Goal: Task Accomplishment & Management: Manage account settings

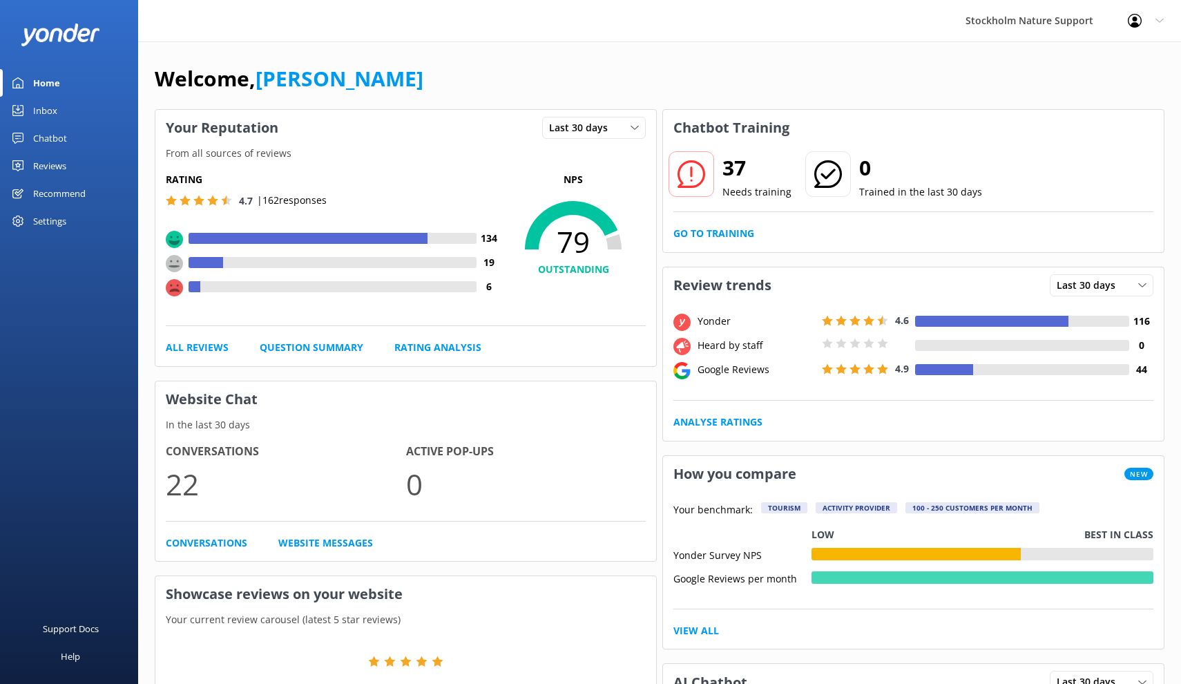
click at [50, 164] on div "Reviews" at bounding box center [49, 166] width 33 height 28
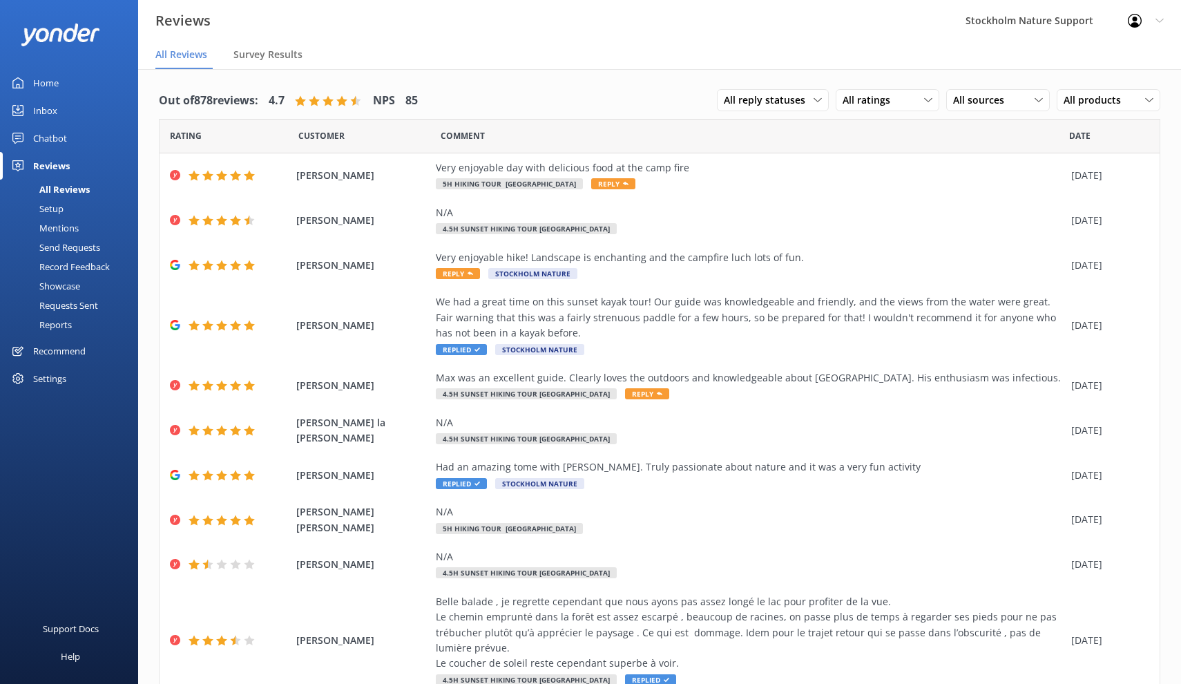
click at [55, 210] on div "Setup" at bounding box center [35, 208] width 55 height 19
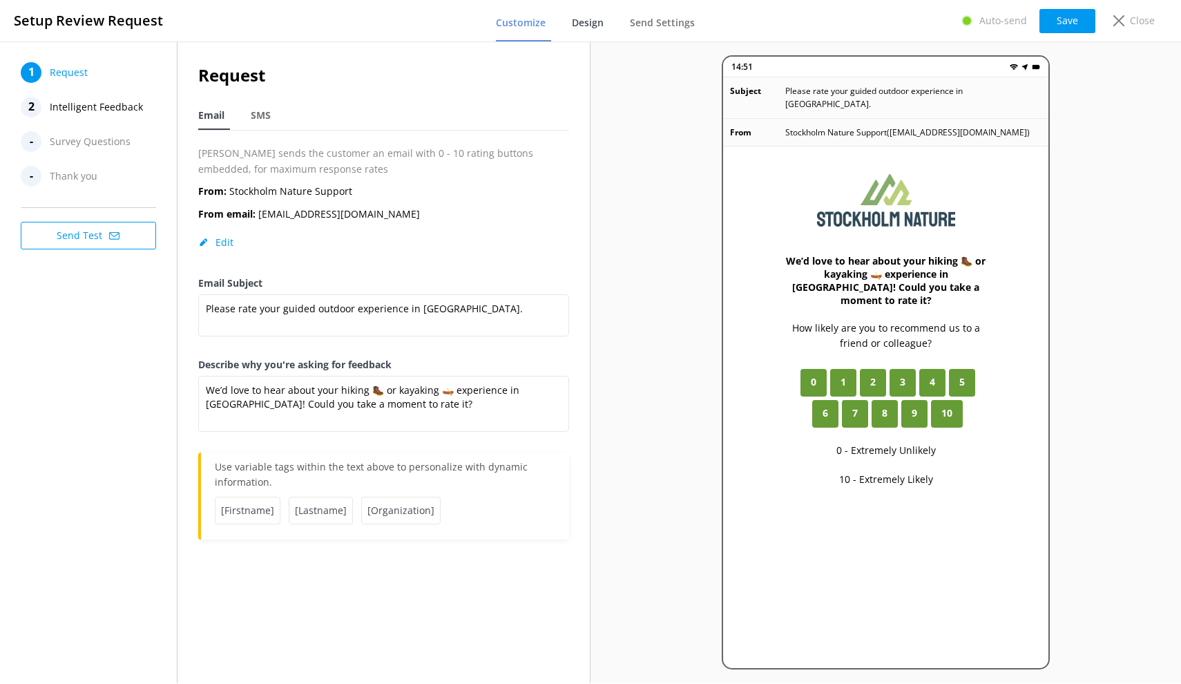
click at [584, 26] on span "Design" at bounding box center [588, 23] width 32 height 14
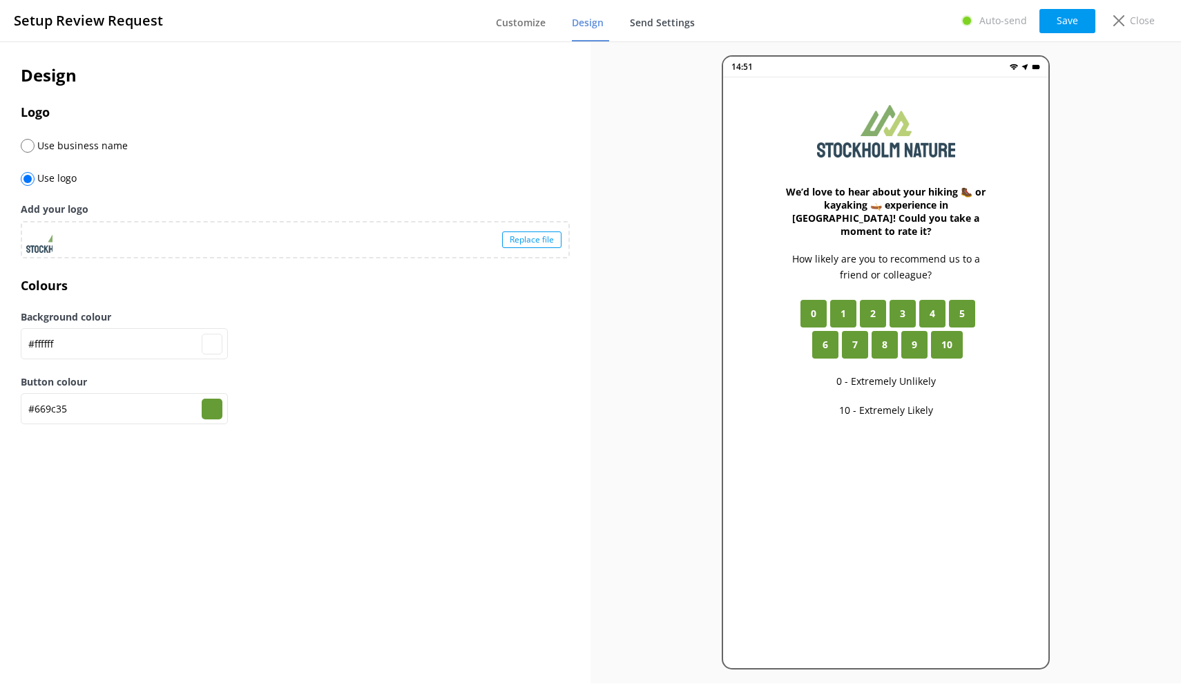
click at [673, 26] on span "Send Settings" at bounding box center [662, 23] width 65 height 14
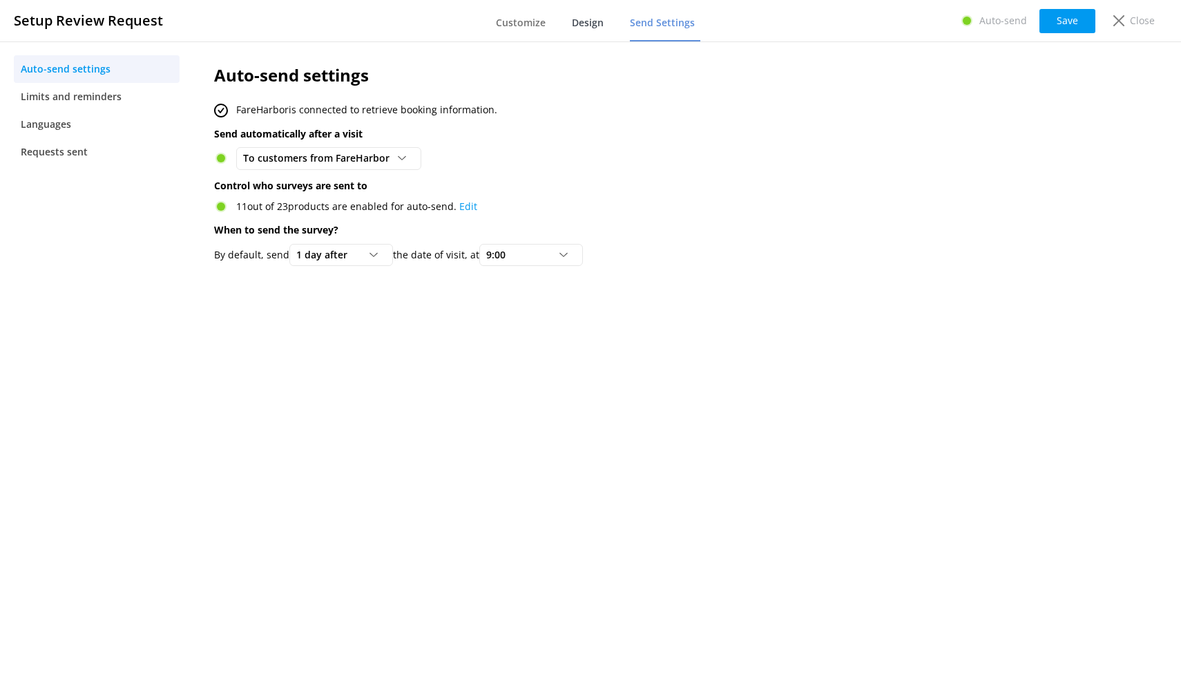
click at [600, 24] on span "Design" at bounding box center [588, 23] width 32 height 14
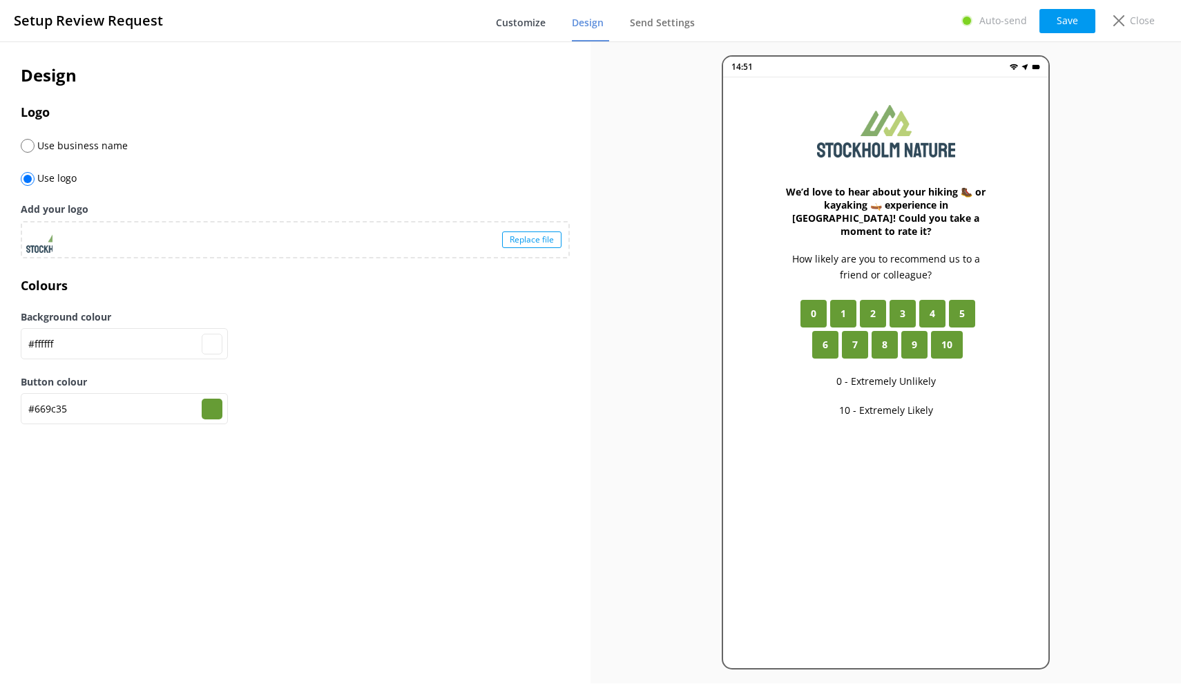
click at [524, 30] on link "Customize" at bounding box center [523, 24] width 55 height 36
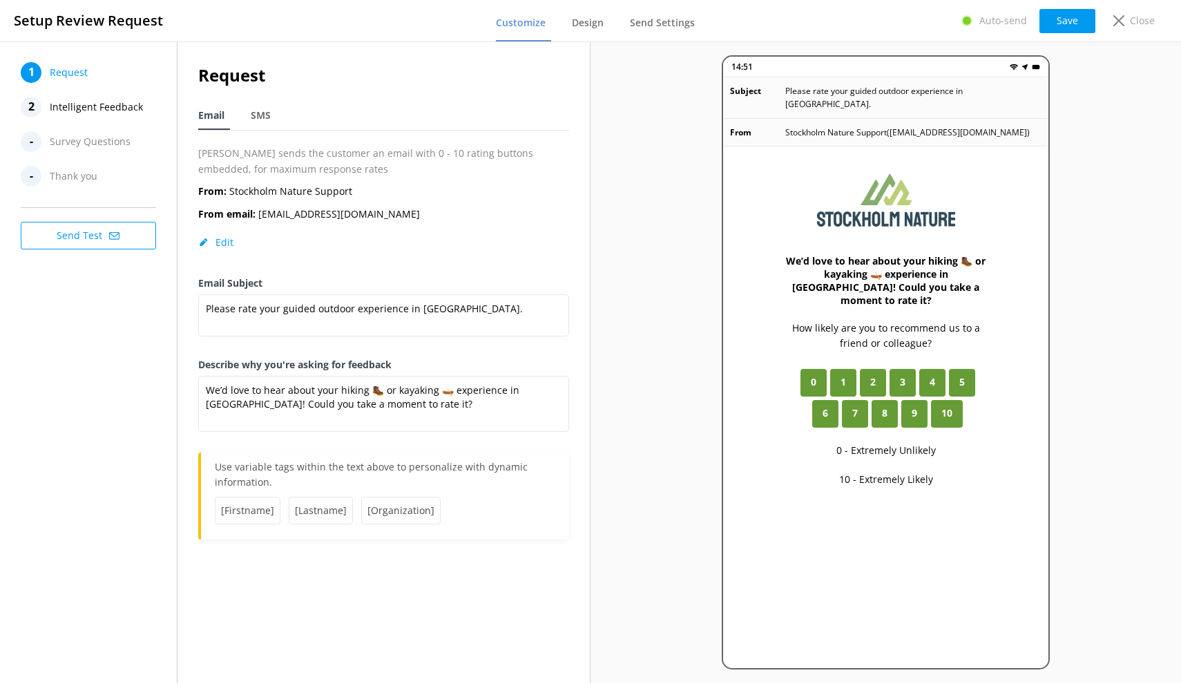
click at [84, 107] on span "Intelligent Feedback" at bounding box center [96, 107] width 93 height 21
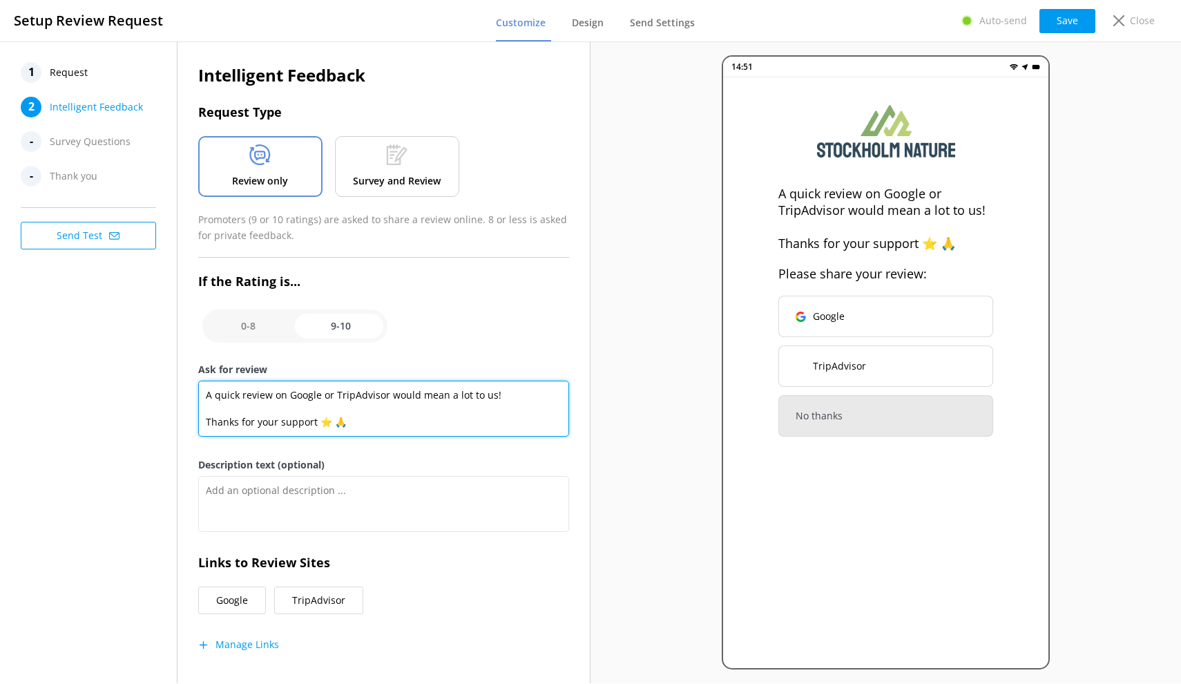
click at [206, 390] on textarea "A quick review on Google or TripAdvisor would mean a lot to us! Thanks for your…" at bounding box center [384, 409] width 372 height 56
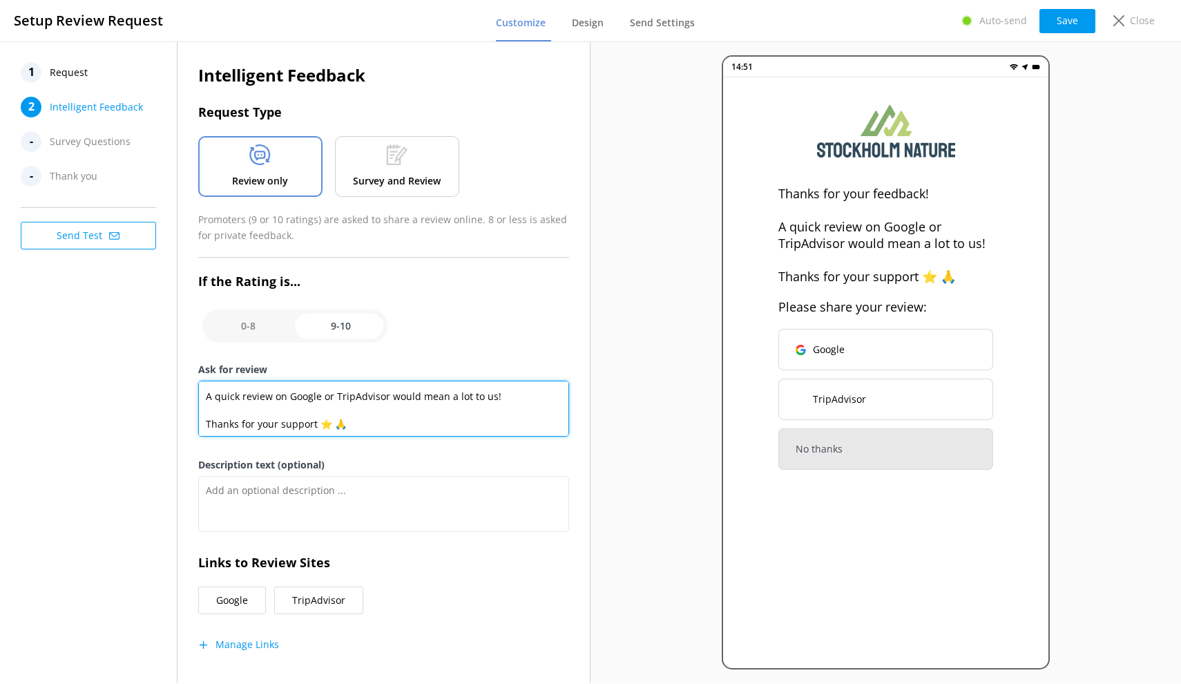
scroll to position [25, 0]
drag, startPoint x: 359, startPoint y: 426, endPoint x: 200, endPoint y: 419, distance: 159.0
click at [200, 419] on textarea "Thanks for your feedback! A quick review on Google or TripAdvisor would mean a …" at bounding box center [384, 409] width 372 height 56
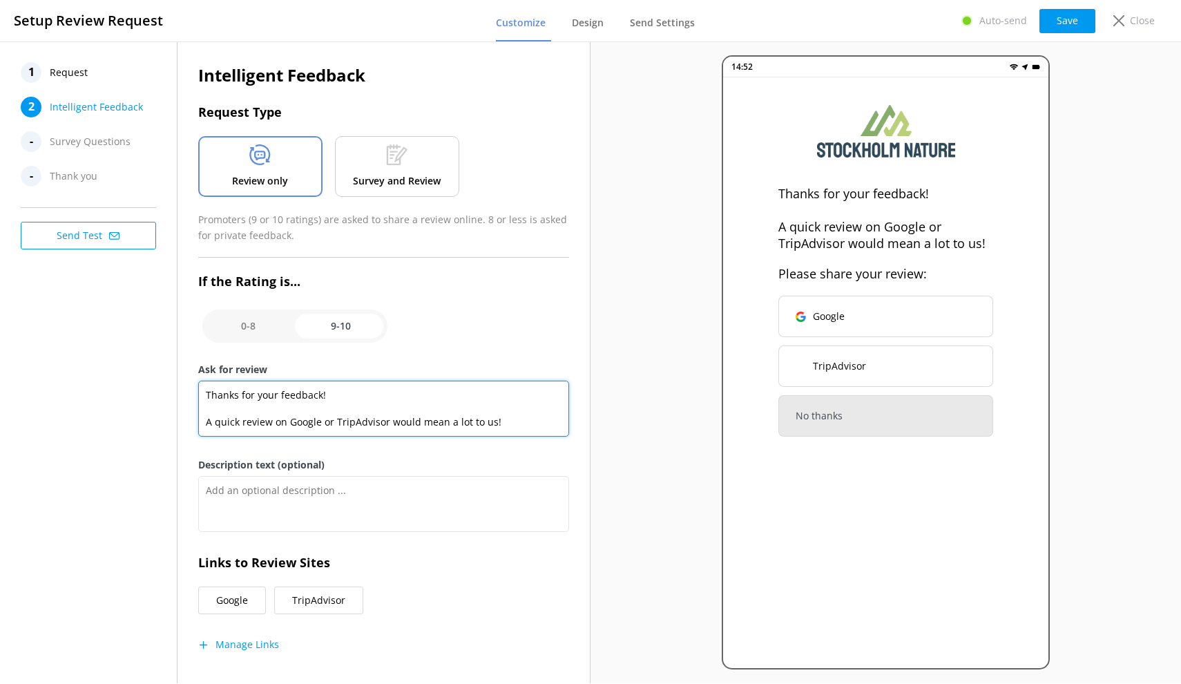
scroll to position [0, 0]
type textarea "Thanks for your feedback! A quick review on Google or TripAdvisor would mean a …"
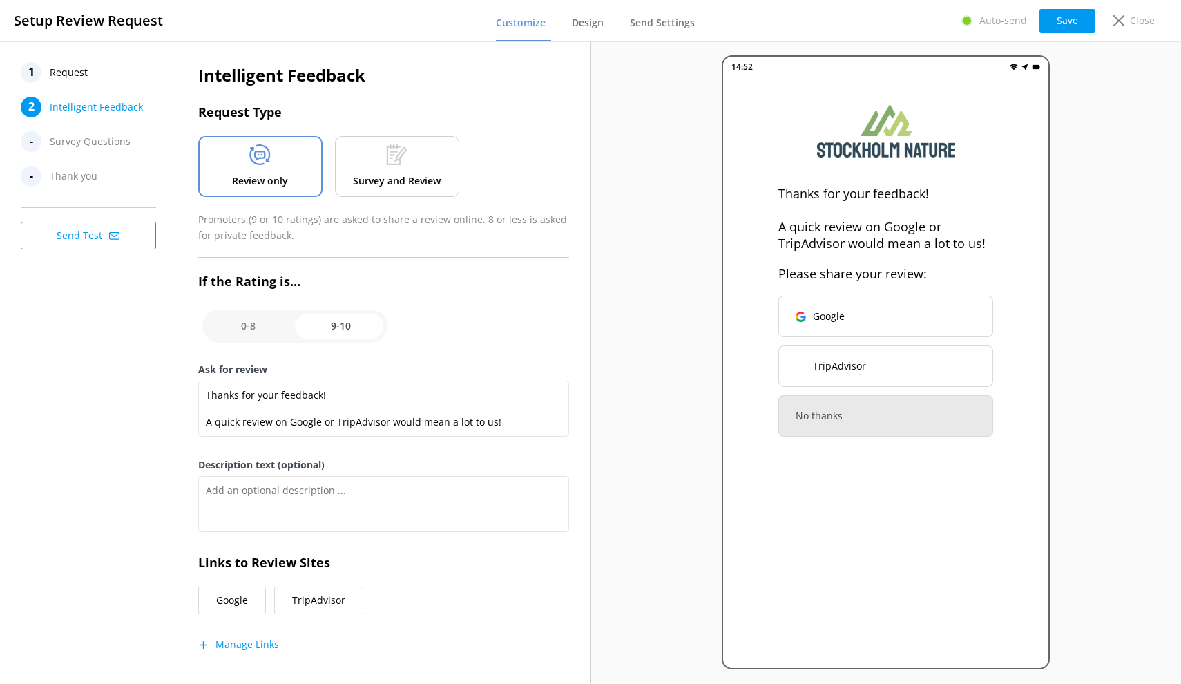
click at [51, 73] on span "Request" at bounding box center [69, 72] width 38 height 21
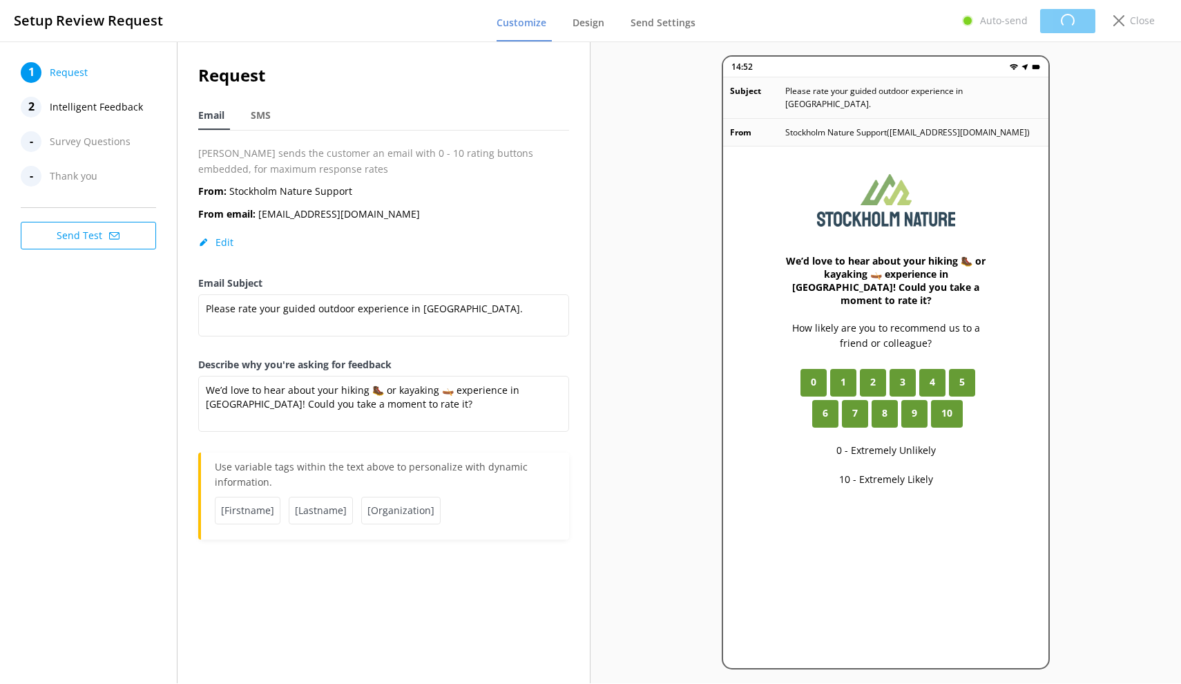
click at [61, 111] on span "Intelligent Feedback" at bounding box center [96, 107] width 93 height 21
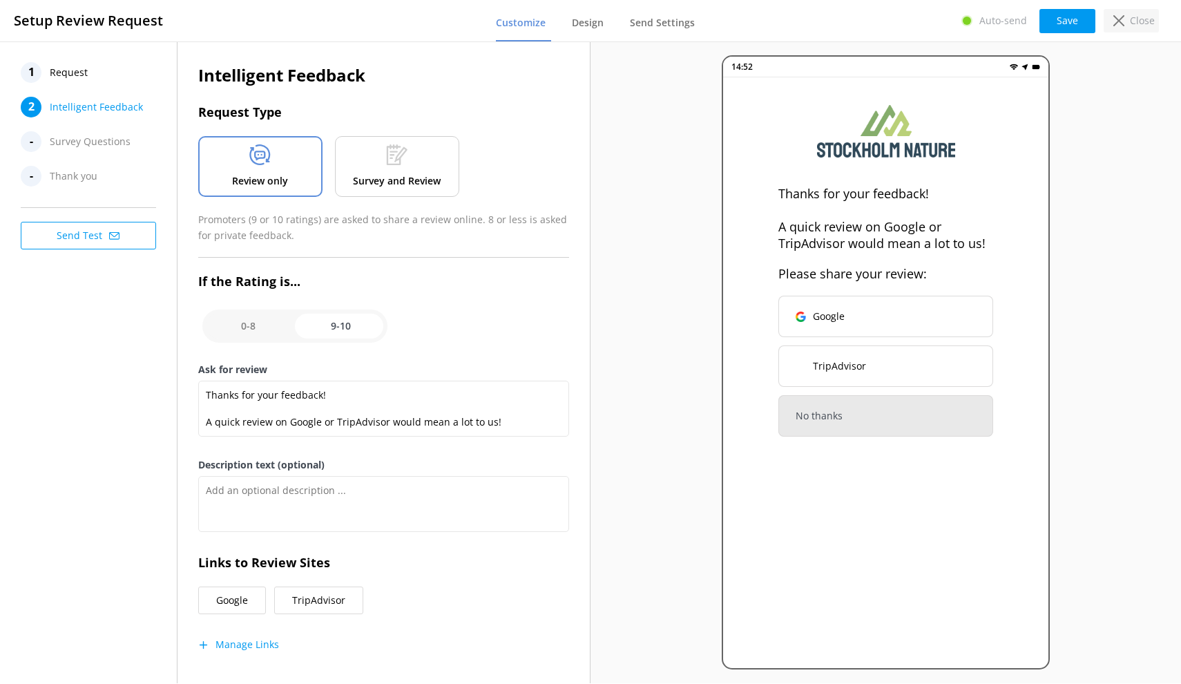
click at [1145, 26] on p "Close" at bounding box center [1142, 20] width 25 height 15
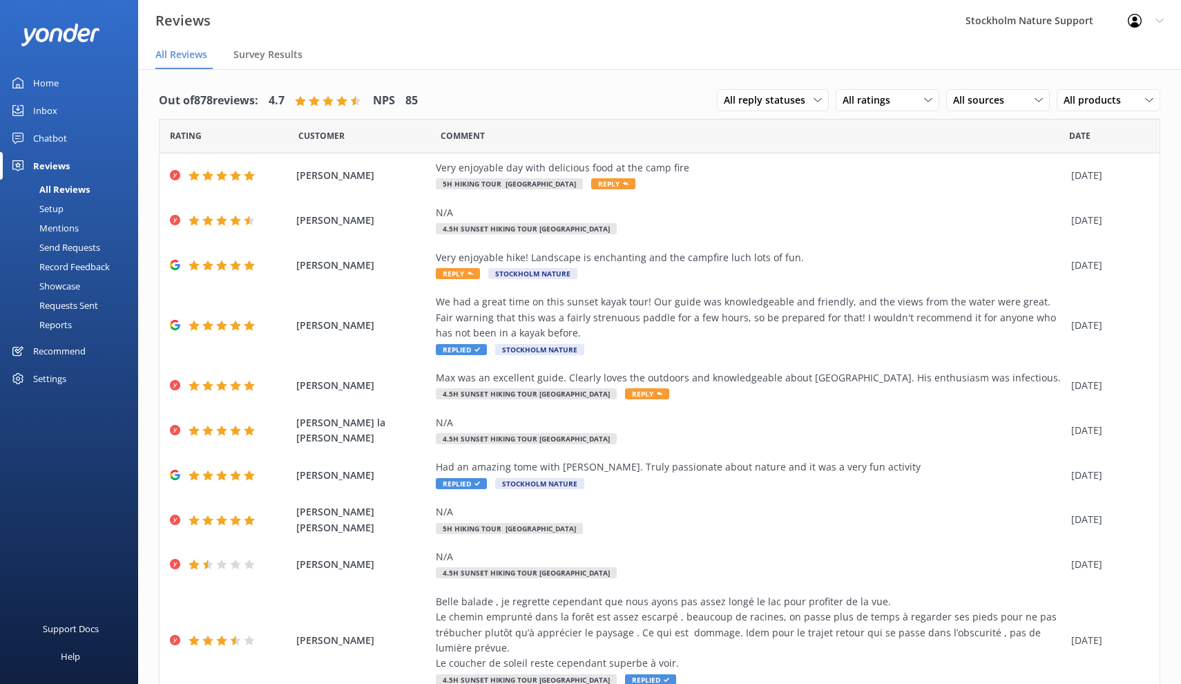
click at [59, 208] on div "Setup" at bounding box center [35, 208] width 55 height 19
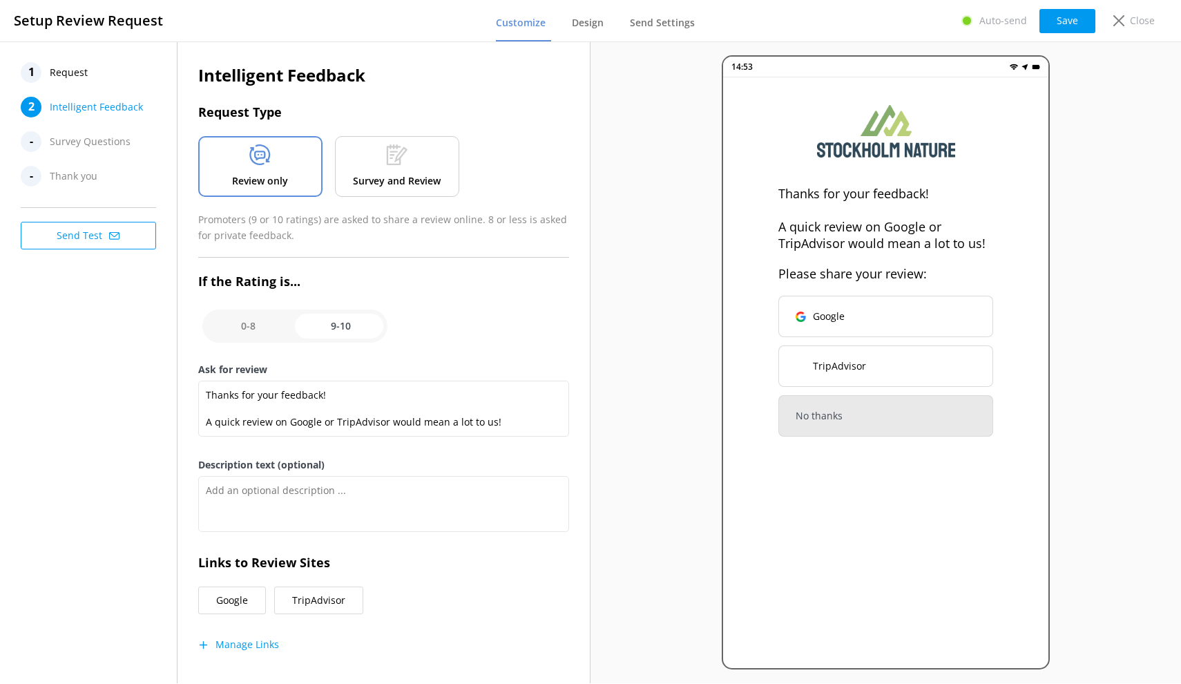
click at [88, 104] on span "Intelligent Feedback" at bounding box center [96, 107] width 93 height 21
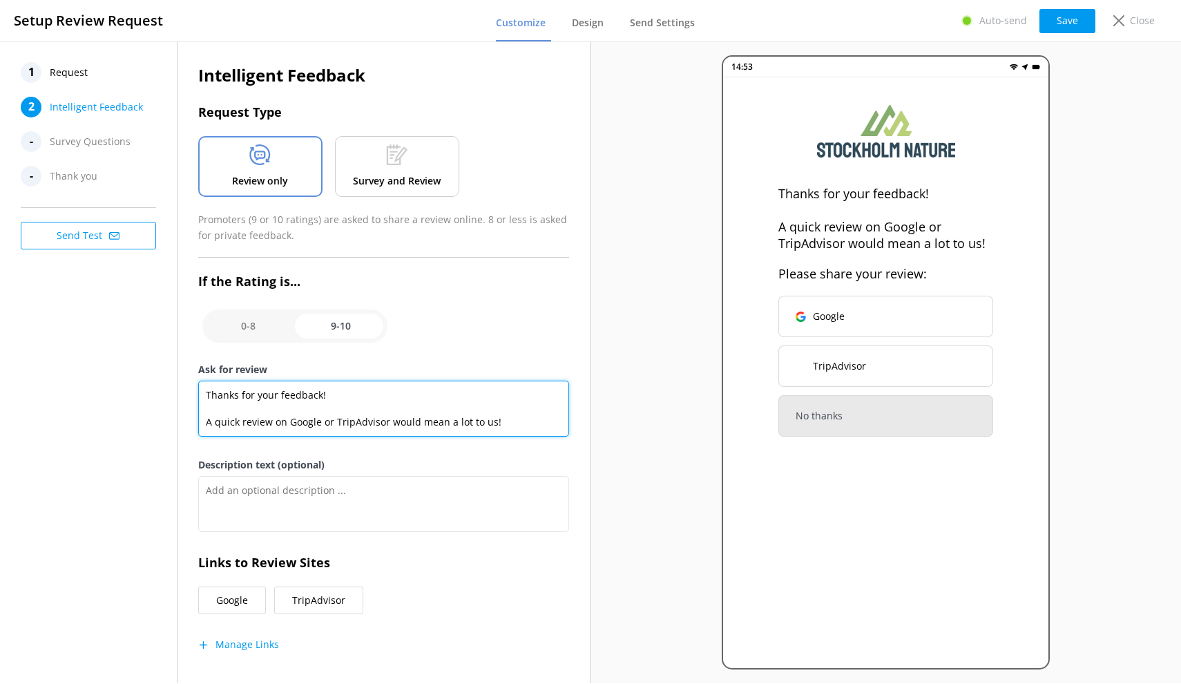
drag, startPoint x: 202, startPoint y: 421, endPoint x: 191, endPoint y: 383, distance: 38.9
click at [191, 383] on div "Intelligent Feedback Request Type Review only Survey and Review Promoters (9 or…" at bounding box center [384, 369] width 413 height 657
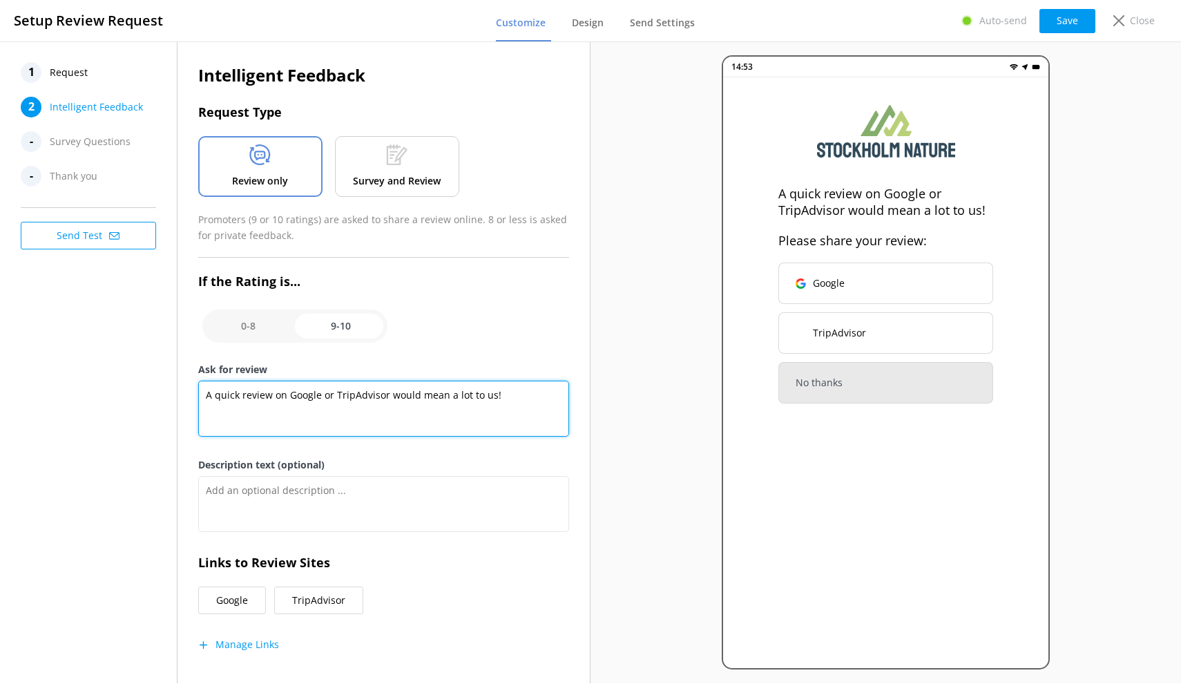
paste textarea "Thanks for your feedback!"
type textarea "Thanks for your feedback! A quick review on Google or TripAdvisor would mean a …"
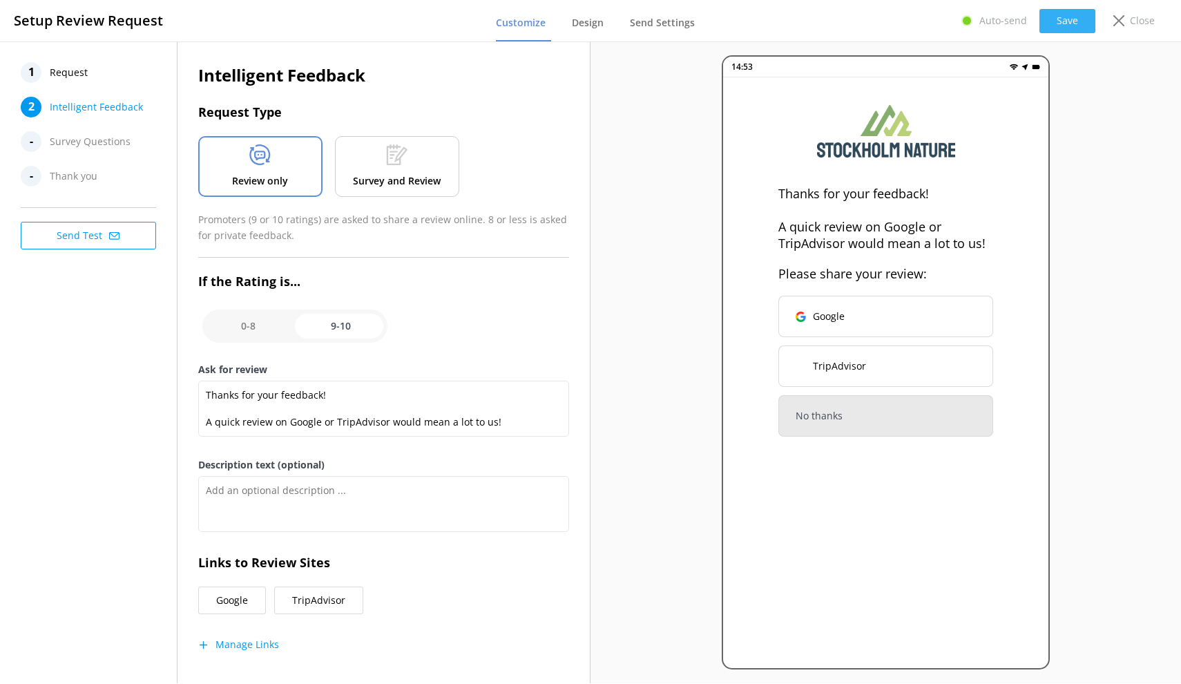
click at [1066, 21] on button "Save" at bounding box center [1068, 21] width 56 height 24
click at [657, 25] on span "Send Settings" at bounding box center [662, 23] width 65 height 14
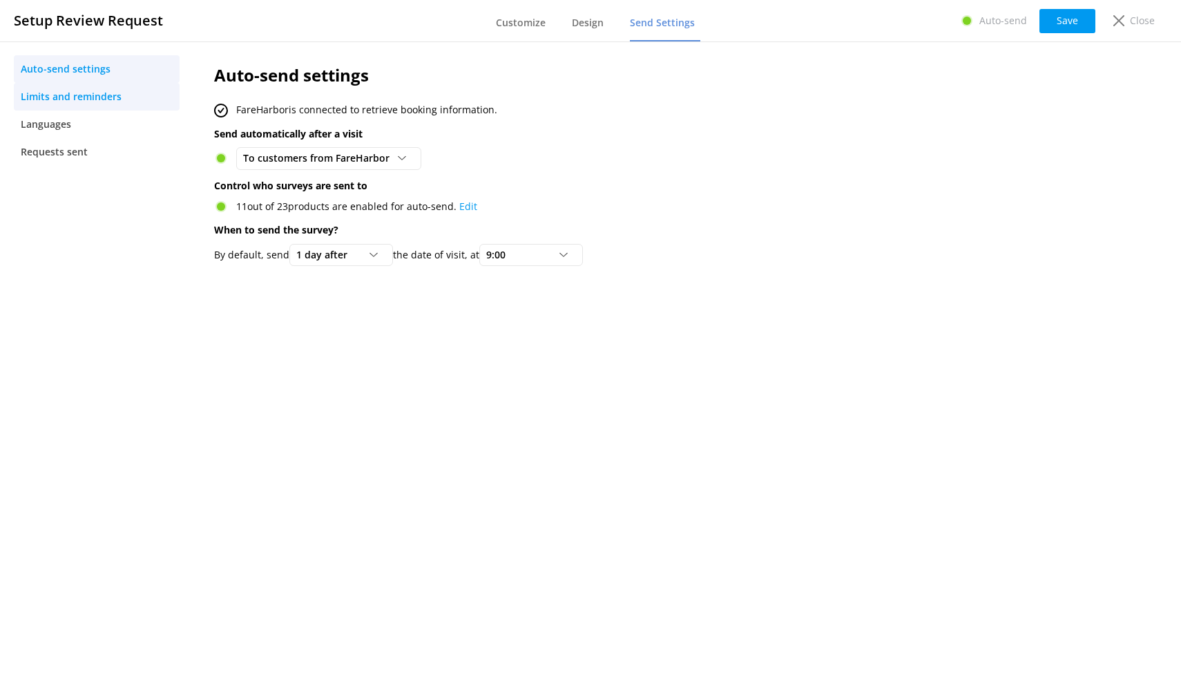
click at [45, 98] on span "Limits and reminders" at bounding box center [71, 96] width 101 height 15
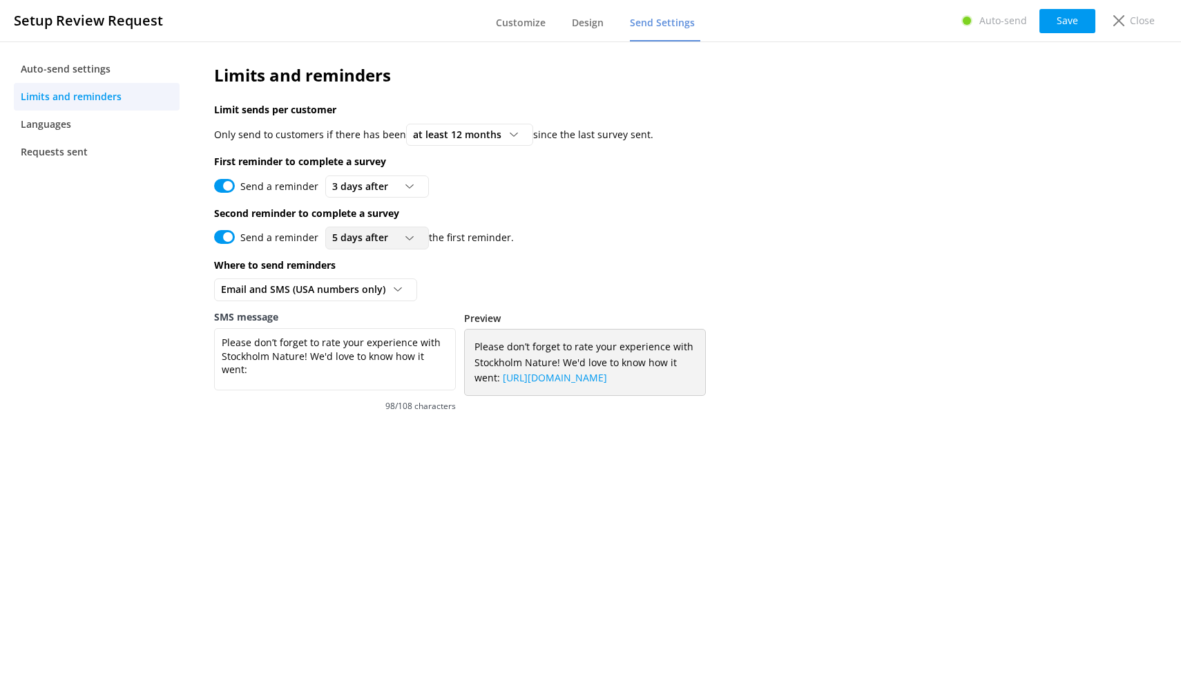
click at [363, 238] on span "5 days after" at bounding box center [364, 237] width 64 height 15
click at [665, 236] on div "Send a reminder 5 days after 3 days after 5 days after 7 days after 10 days aft…" at bounding box center [607, 238] width 786 height 22
click at [355, 240] on span "5 days after" at bounding box center [364, 237] width 64 height 15
click at [354, 322] on div "7 days after" at bounding box center [356, 323] width 46 height 14
click at [368, 237] on span "7 days after" at bounding box center [364, 237] width 64 height 15
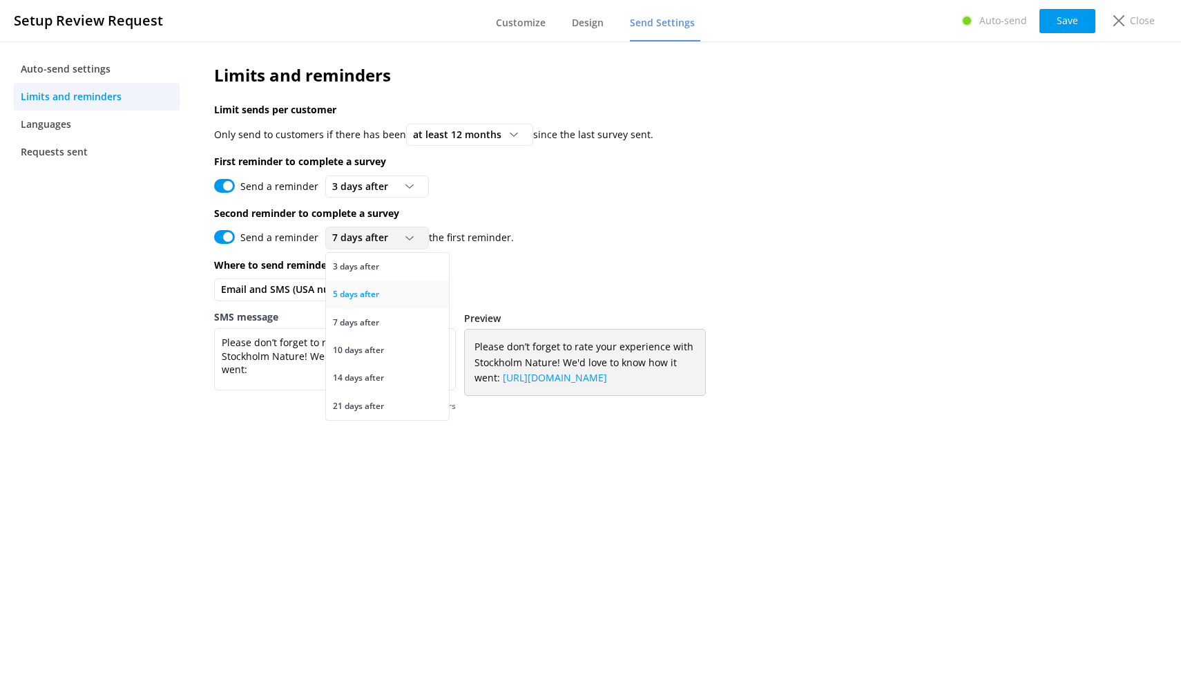
click at [359, 294] on div "5 days after" at bounding box center [356, 294] width 46 height 14
click at [371, 239] on span "5 days after" at bounding box center [364, 237] width 64 height 15
click at [359, 316] on div "7 days after" at bounding box center [356, 323] width 46 height 14
click at [399, 239] on div "7 days after" at bounding box center [377, 237] width 97 height 15
click at [363, 293] on div "5 days after" at bounding box center [356, 294] width 46 height 14
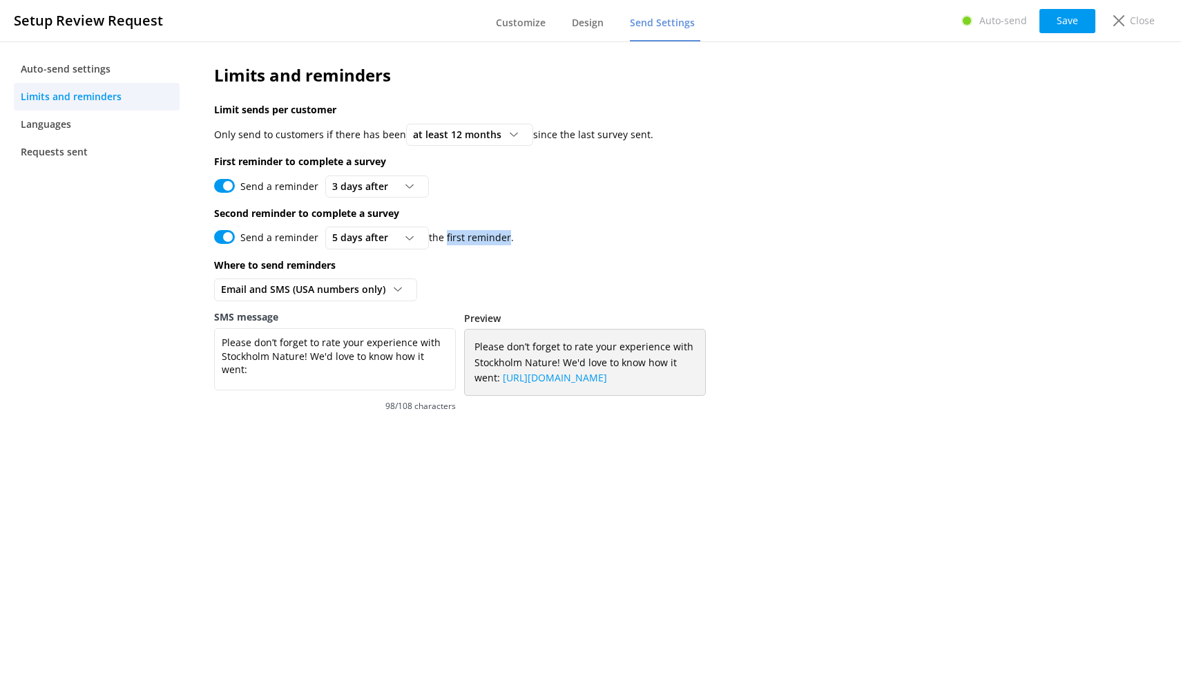
drag, startPoint x: 438, startPoint y: 235, endPoint x: 503, endPoint y: 240, distance: 65.2
click at [503, 240] on p "the first reminder." at bounding box center [471, 237] width 85 height 15
click at [514, 234] on div "Send a reminder 5 days after 3 days after 5 days after 7 days after 10 days aft…" at bounding box center [607, 238] width 786 height 22
click at [387, 238] on span "5 days after" at bounding box center [364, 237] width 64 height 15
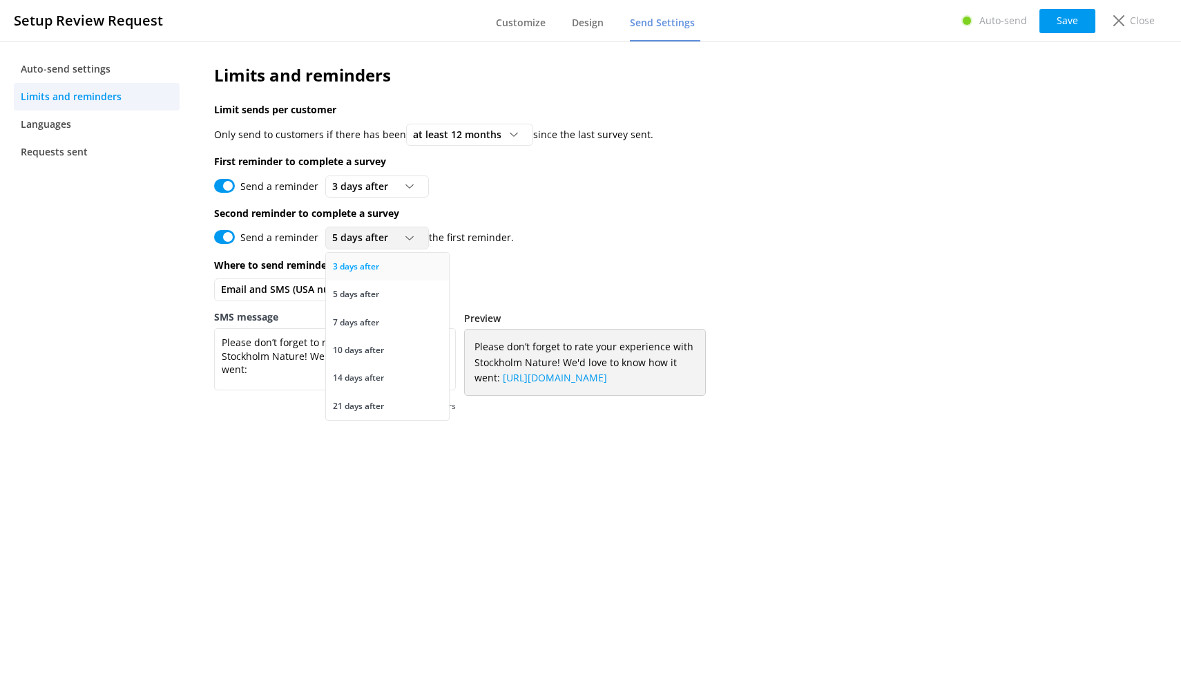
click at [369, 265] on div "3 days after" at bounding box center [356, 267] width 46 height 14
click at [377, 189] on span "3 days after" at bounding box center [364, 186] width 64 height 15
click at [502, 172] on div "Limits and reminders Limit sends per customer Only send to customers if there h…" at bounding box center [606, 245] width 827 height 408
click at [397, 228] on div "3 days after 3 days after 5 days after 7 days after 10 days after 14 days after…" at bounding box center [377, 238] width 104 height 22
click at [363, 287] on div "5 days after" at bounding box center [356, 294] width 46 height 14
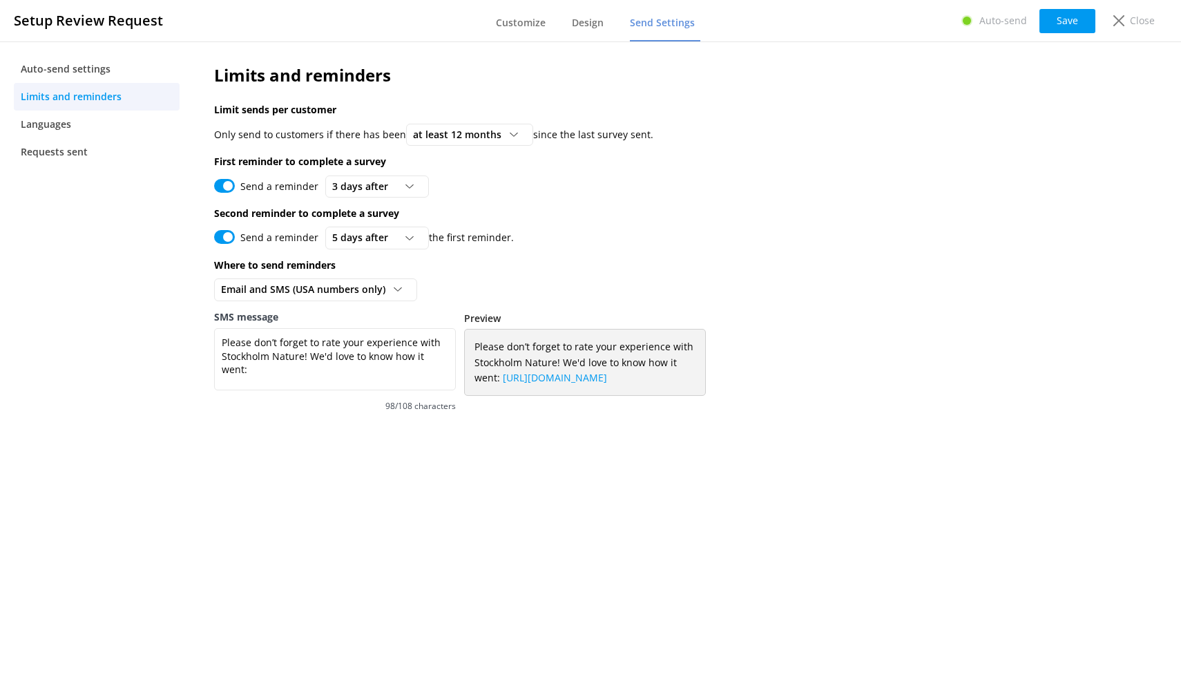
click at [480, 202] on div "Limits and reminders Limit sends per customer Only send to customers if there h…" at bounding box center [606, 245] width 827 height 408
click at [1129, 24] on div "Close" at bounding box center [1131, 20] width 55 height 23
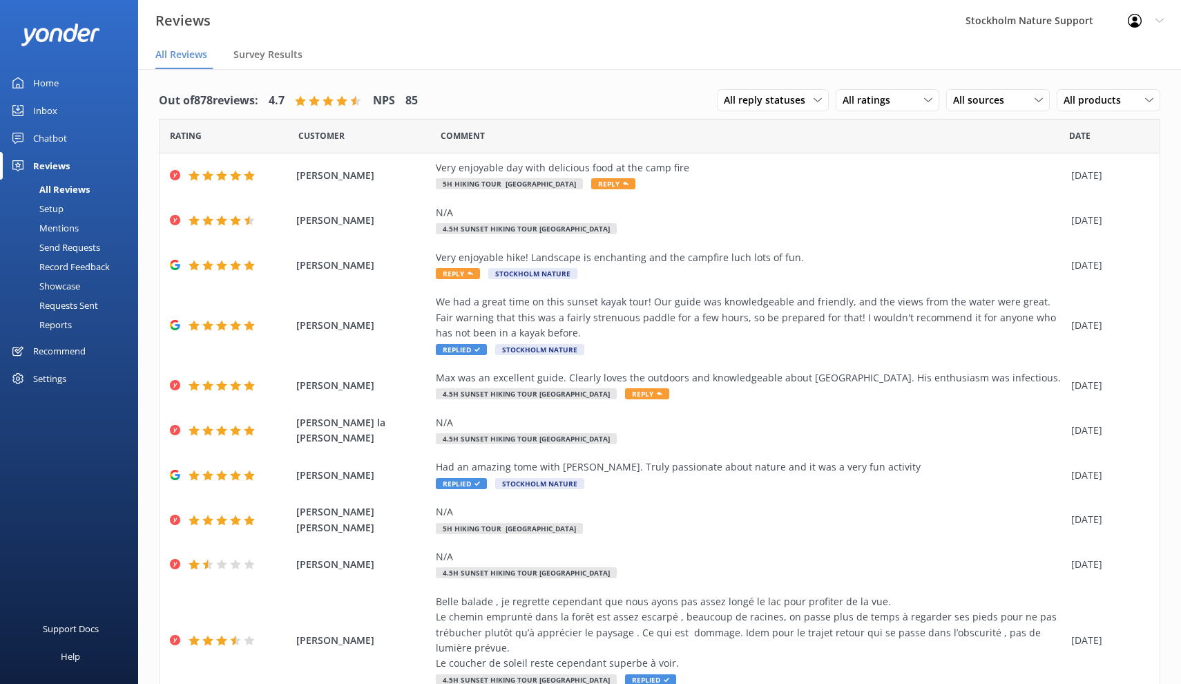
click at [47, 84] on div "Home" at bounding box center [46, 83] width 26 height 28
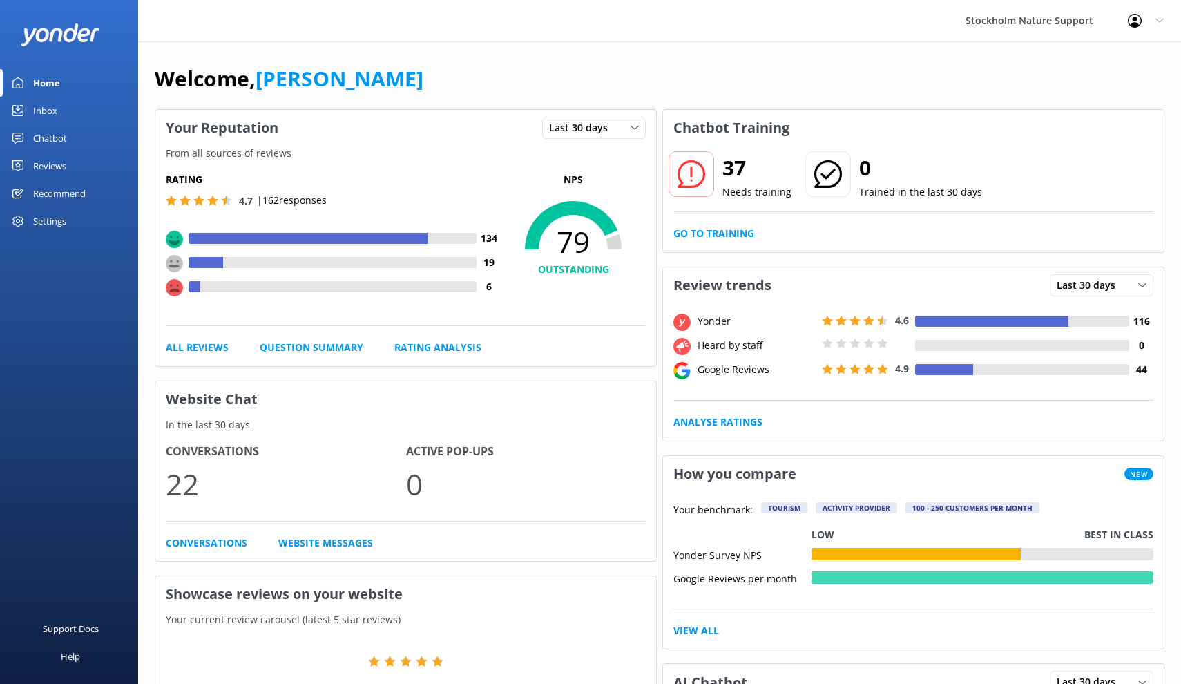
click at [60, 220] on div "Settings" at bounding box center [49, 221] width 33 height 28
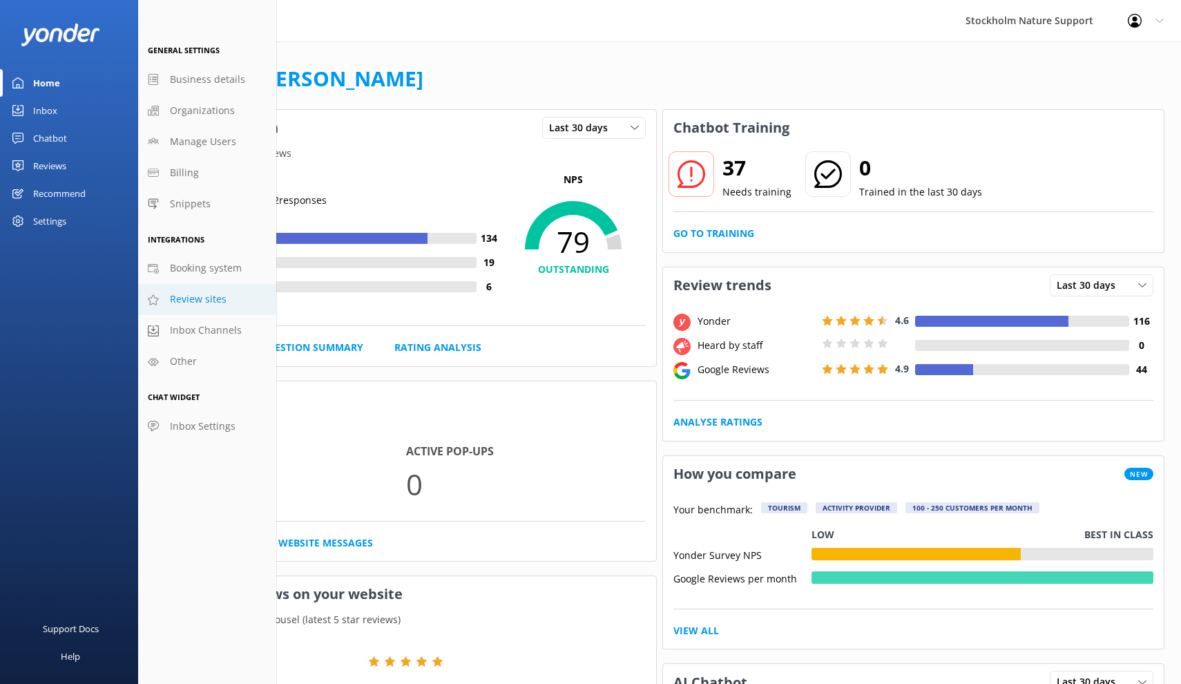
click at [190, 301] on span "Review sites" at bounding box center [198, 299] width 57 height 15
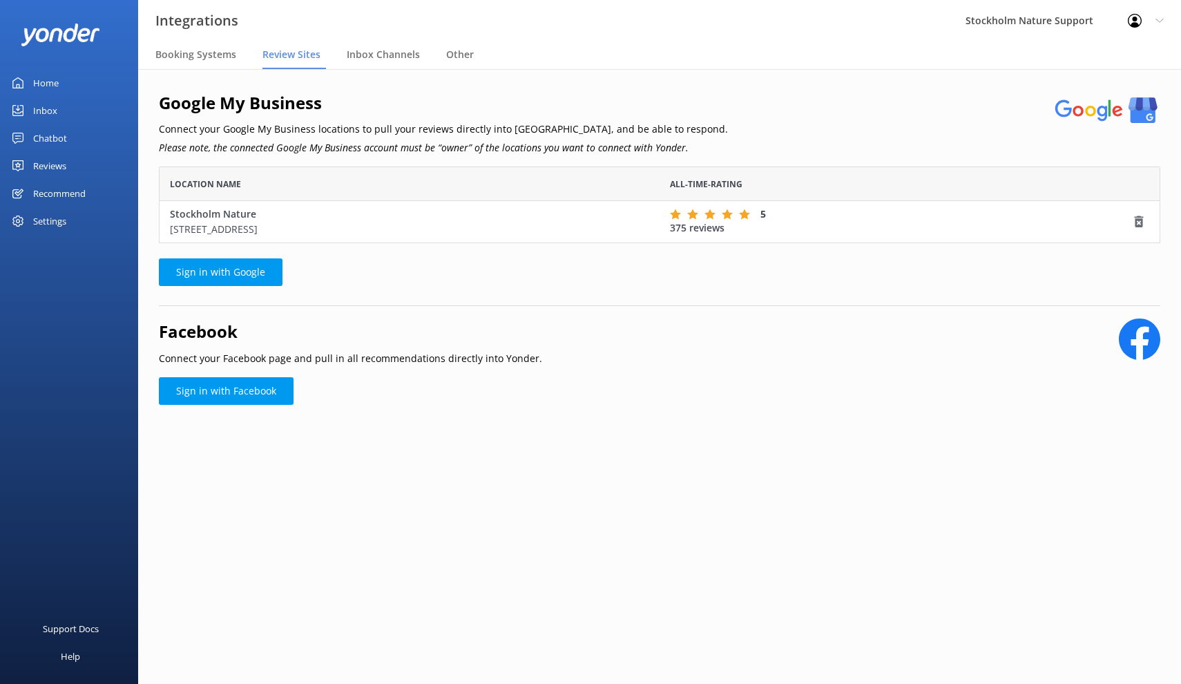
scroll to position [1, 1]
click at [58, 221] on div "Settings" at bounding box center [49, 221] width 33 height 28
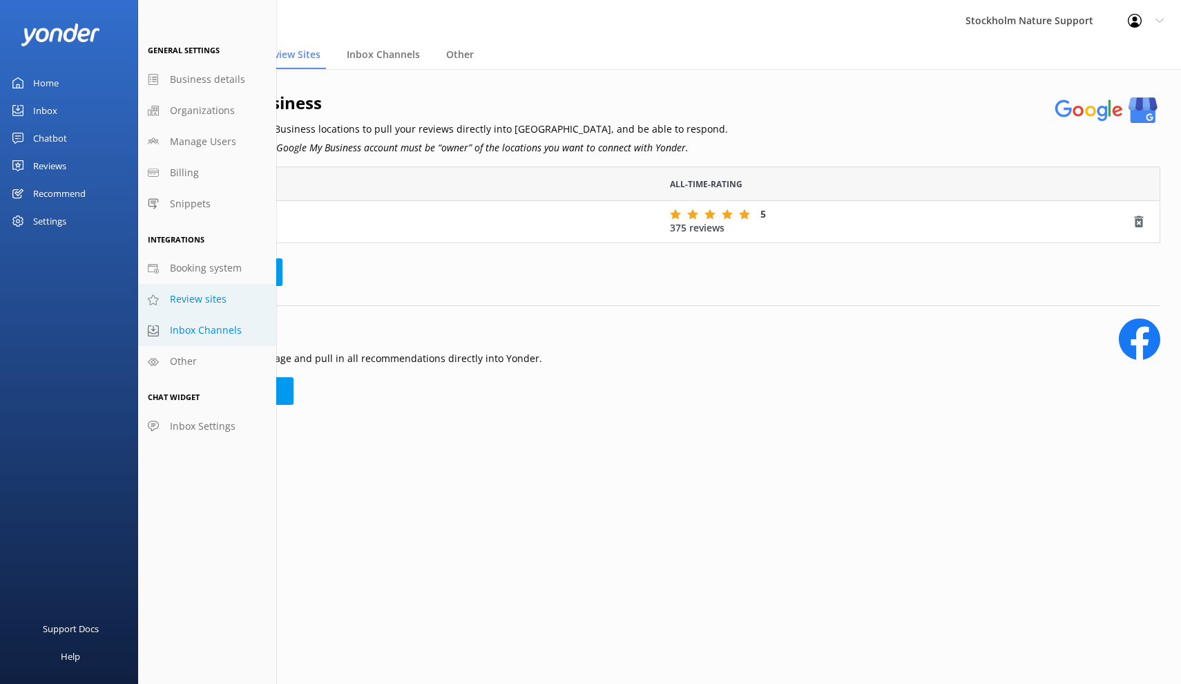
click at [206, 332] on span "Inbox Channels" at bounding box center [206, 330] width 72 height 15
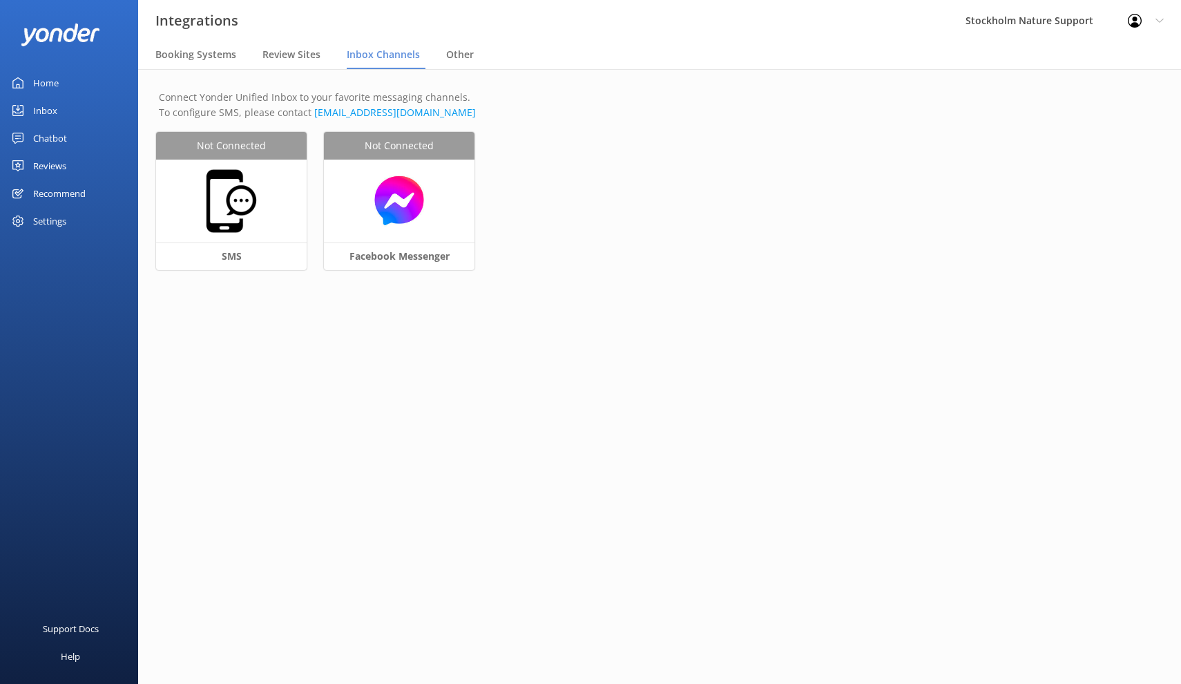
click at [229, 257] on div "Not Connected SMS Not Connected Facebook Messenger" at bounding box center [659, 209] width 1007 height 155
click at [229, 184] on div "Not Connected SMS Not Connected Facebook Messenger" at bounding box center [659, 209] width 1007 height 155
click at [66, 218] on div "Settings" at bounding box center [49, 221] width 33 height 28
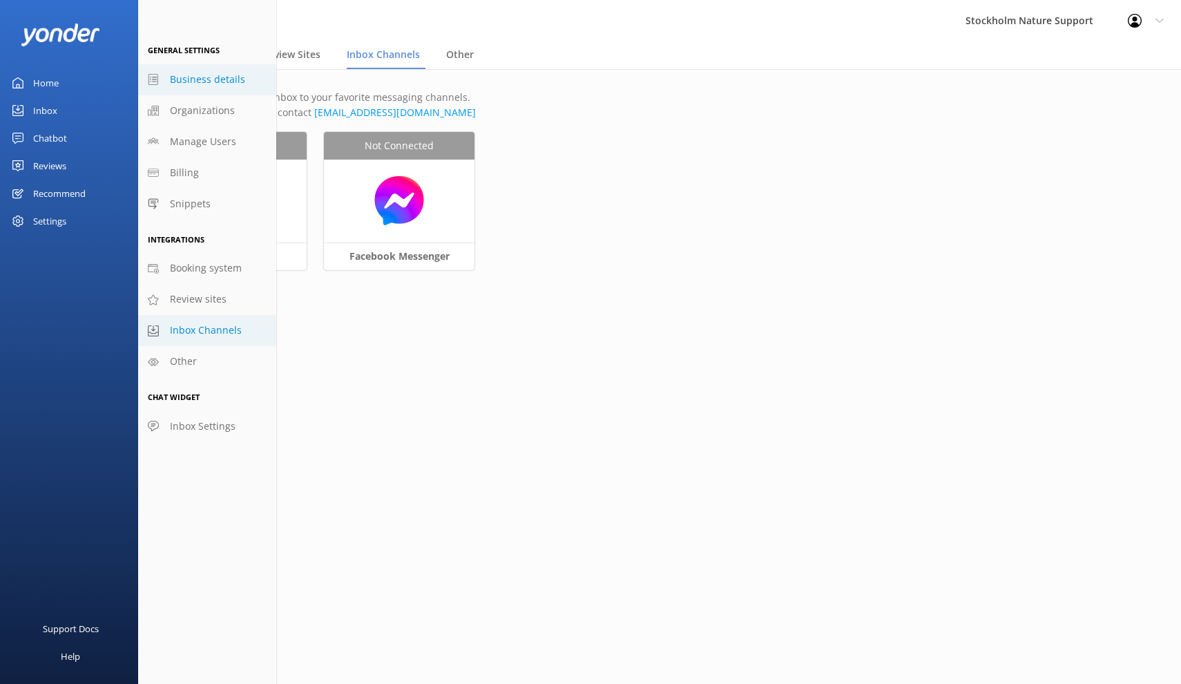
click at [202, 80] on span "Business details" at bounding box center [207, 79] width 75 height 15
select select "Europe/[GEOGRAPHIC_DATA]"
